Goal: Transaction & Acquisition: Download file/media

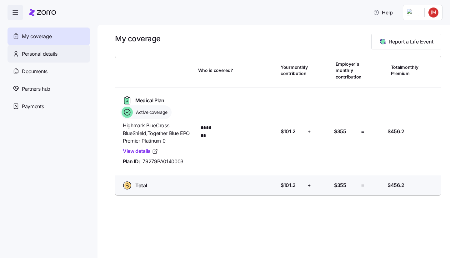
click at [47, 57] on span "Personal details" at bounding box center [40, 54] width 36 height 8
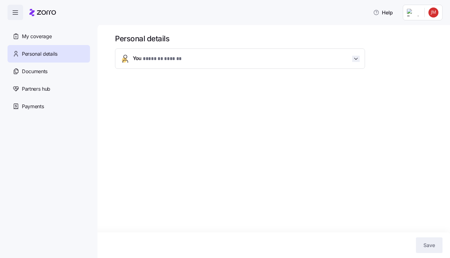
click at [354, 60] on icon "button" at bounding box center [356, 59] width 6 height 6
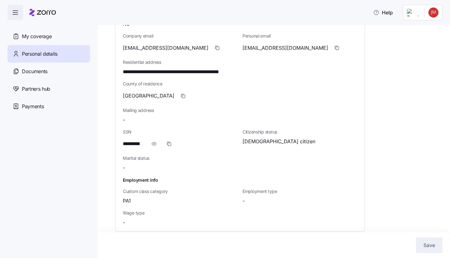
scroll to position [155, 0]
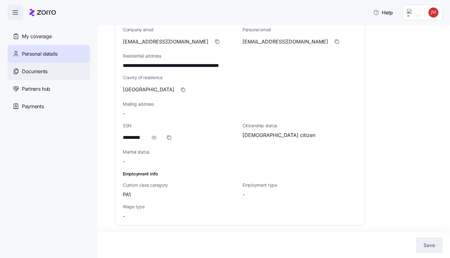
click at [40, 67] on div "Documents" at bounding box center [48, 70] width 82 height 17
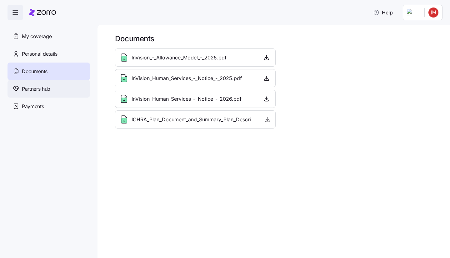
click at [41, 82] on div "Partners hub" at bounding box center [48, 88] width 82 height 17
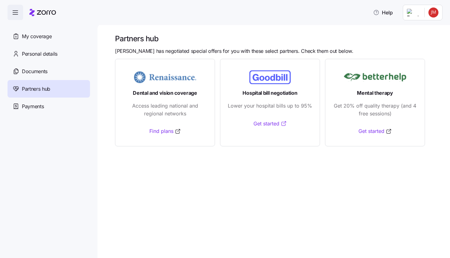
click at [269, 123] on link "Get started" at bounding box center [269, 124] width 33 height 8
click at [30, 108] on span "Payments" at bounding box center [33, 106] width 22 height 8
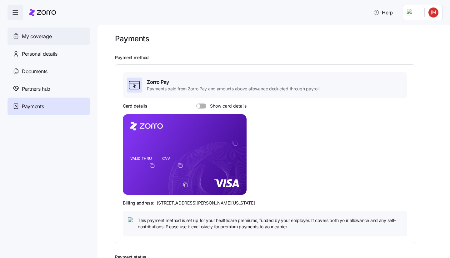
click at [34, 37] on span "My coverage" at bounding box center [37, 36] width 30 height 8
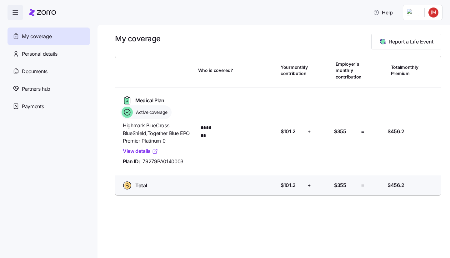
click at [140, 151] on link "View details" at bounding box center [140, 151] width 35 height 8
click at [18, 12] on icon "button" at bounding box center [15, 12] width 7 height 7
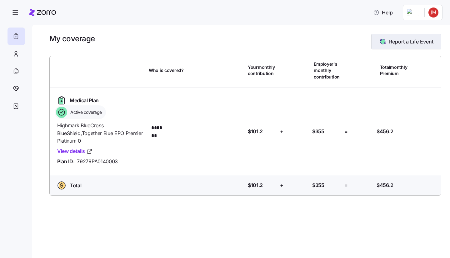
click at [400, 45] on button "Report a Life Event" at bounding box center [406, 42] width 70 height 16
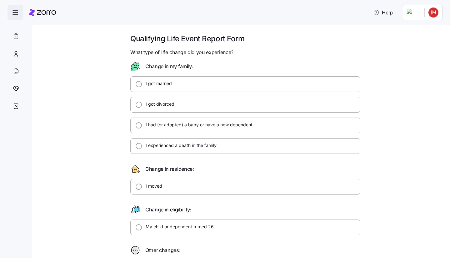
click at [17, 12] on icon "button" at bounding box center [15, 12] width 7 height 7
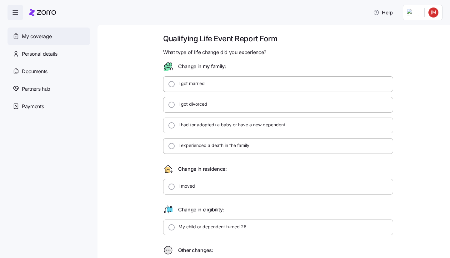
click at [27, 38] on span "My coverage" at bounding box center [37, 36] width 30 height 8
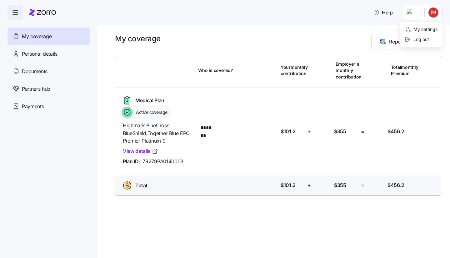
click at [436, 12] on html "Help My coverage Personal details Documents Partners hub Payments My coverage R…" at bounding box center [225, 127] width 450 height 254
click at [412, 12] on html "Help My coverage Personal details Documents Partners hub Payments My coverage R…" at bounding box center [225, 127] width 450 height 254
click at [435, 12] on html "Help My coverage Personal details Documents Partners hub Payments My coverage R…" at bounding box center [225, 127] width 450 height 254
click at [422, 29] on div "My settings" at bounding box center [420, 29] width 33 height 7
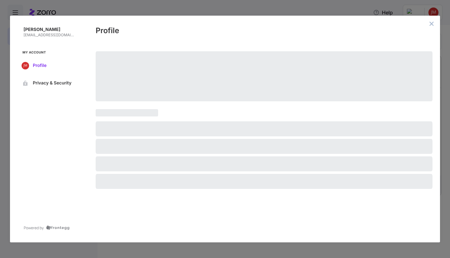
drag, startPoint x: 52, startPoint y: 62, endPoint x: 45, endPoint y: 64, distance: 6.6
click at [45, 64] on span "Profile" at bounding box center [54, 65] width 42 height 5
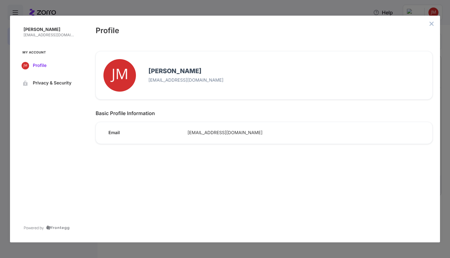
click at [45, 64] on span "Profile" at bounding box center [54, 65] width 42 height 5
click at [428, 24] on button "close admin-box" at bounding box center [431, 23] width 9 height 9
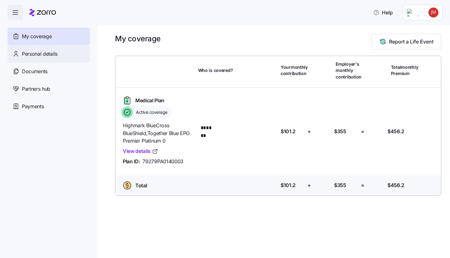
click at [49, 56] on span "Personal details" at bounding box center [40, 54] width 36 height 8
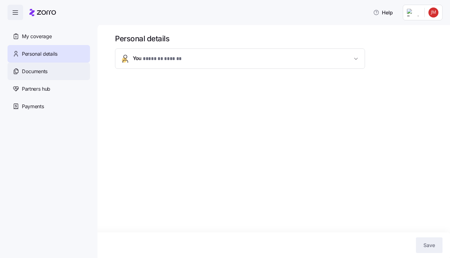
click at [29, 75] on span "Documents" at bounding box center [35, 71] width 26 height 8
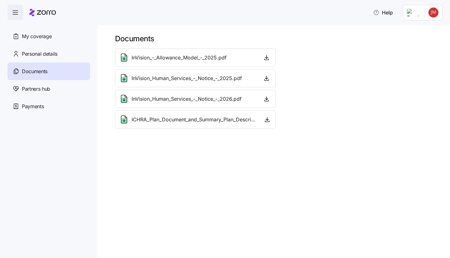
click at [150, 55] on span "InVision_-_Allowance_Model_-_2025.pdf" at bounding box center [178, 58] width 95 height 8
click at [268, 57] on icon "button" at bounding box center [266, 57] width 6 height 6
click at [46, 70] on span "Documents" at bounding box center [35, 71] width 26 height 8
click at [234, 60] on div "InVision_-_Allowance_Model_-_2025.pdf" at bounding box center [195, 57] width 152 height 10
click at [171, 57] on span "InVision_-_Allowance_Model_-_2025.pdf" at bounding box center [178, 58] width 95 height 8
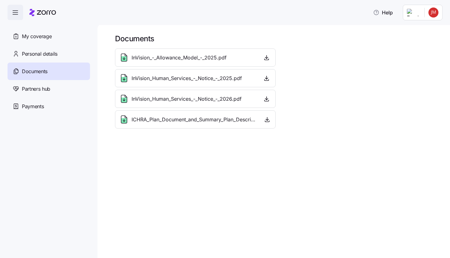
click at [171, 57] on span "InVision_-_Allowance_Model_-_2025.pdf" at bounding box center [178, 58] width 95 height 8
click at [268, 60] on icon "button" at bounding box center [266, 57] width 6 height 6
click at [41, 97] on div "Partners hub" at bounding box center [48, 88] width 82 height 17
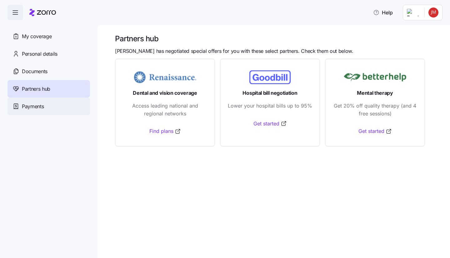
click at [35, 108] on span "Payments" at bounding box center [33, 106] width 22 height 8
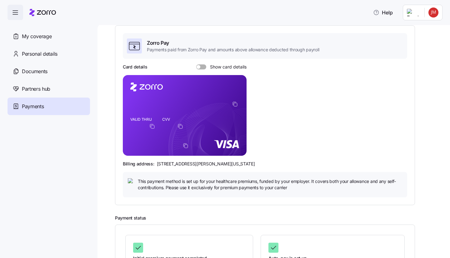
scroll to position [36, 0]
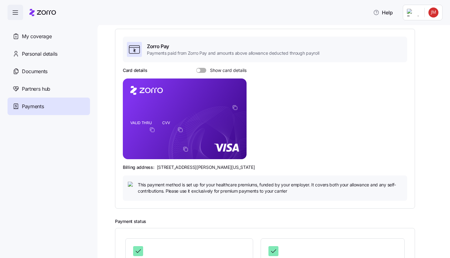
click at [165, 135] on rect at bounding box center [185, 118] width 124 height 81
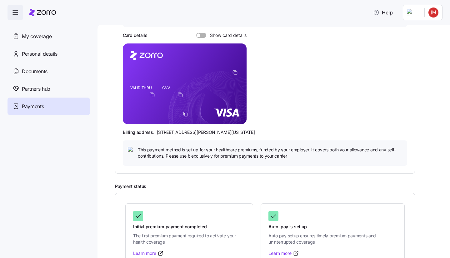
scroll to position [76, 0]
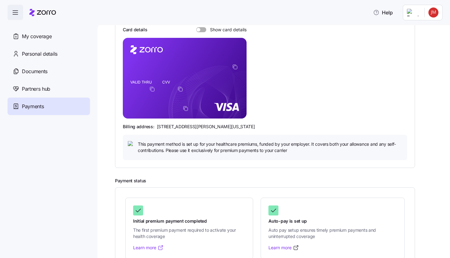
click at [148, 248] on link "Learn more" at bounding box center [148, 247] width 31 height 6
click at [35, 85] on span "Partners hub" at bounding box center [36, 89] width 28 height 8
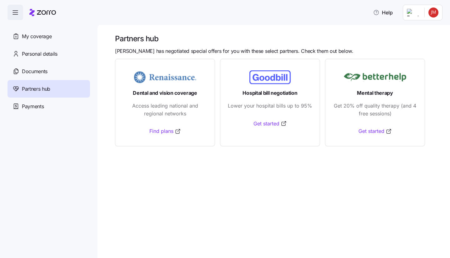
click at [18, 16] on icon "button" at bounding box center [15, 12] width 7 height 7
